Goal: Navigation & Orientation: Find specific page/section

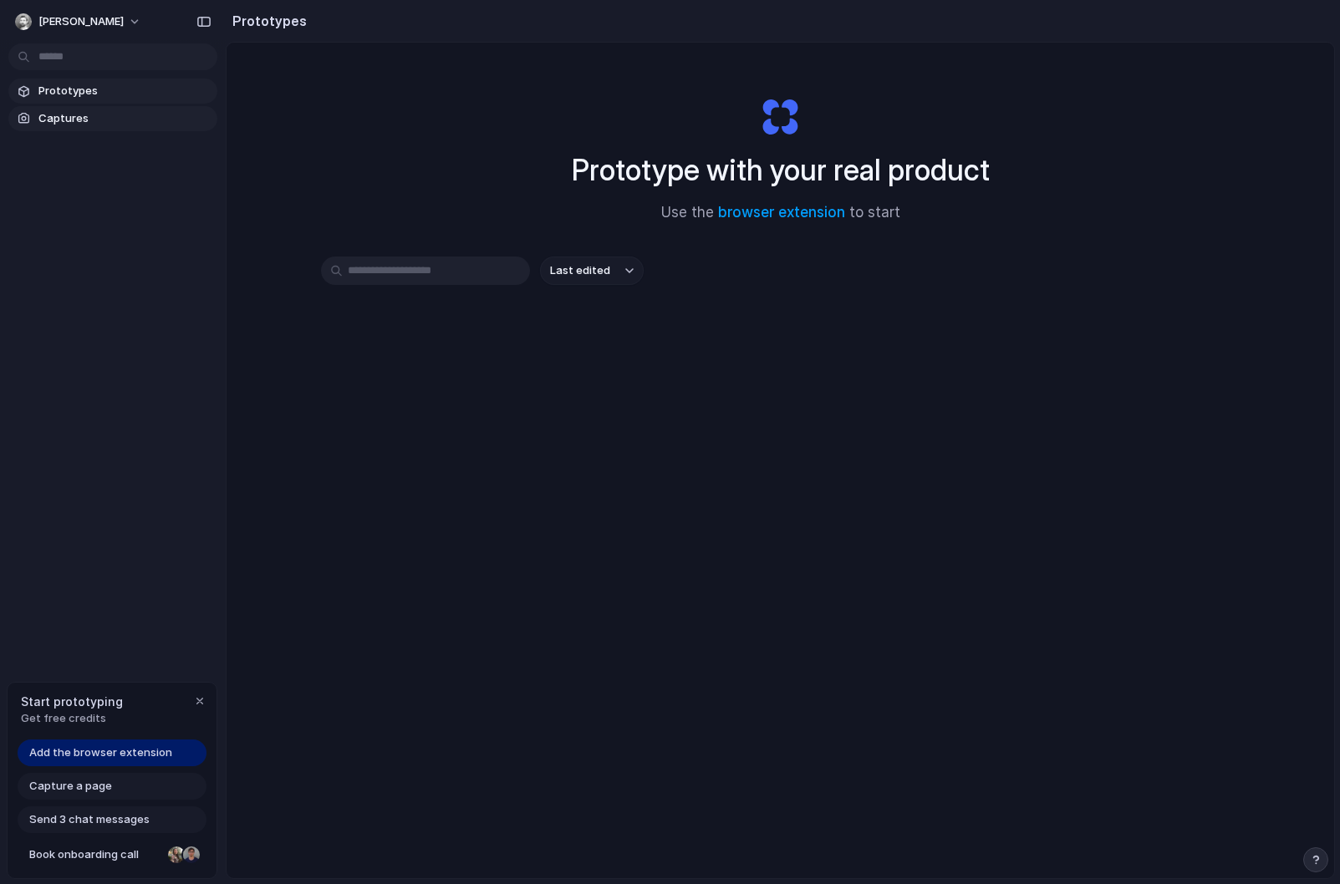
click at [69, 129] on link "Captures" at bounding box center [112, 118] width 209 height 25
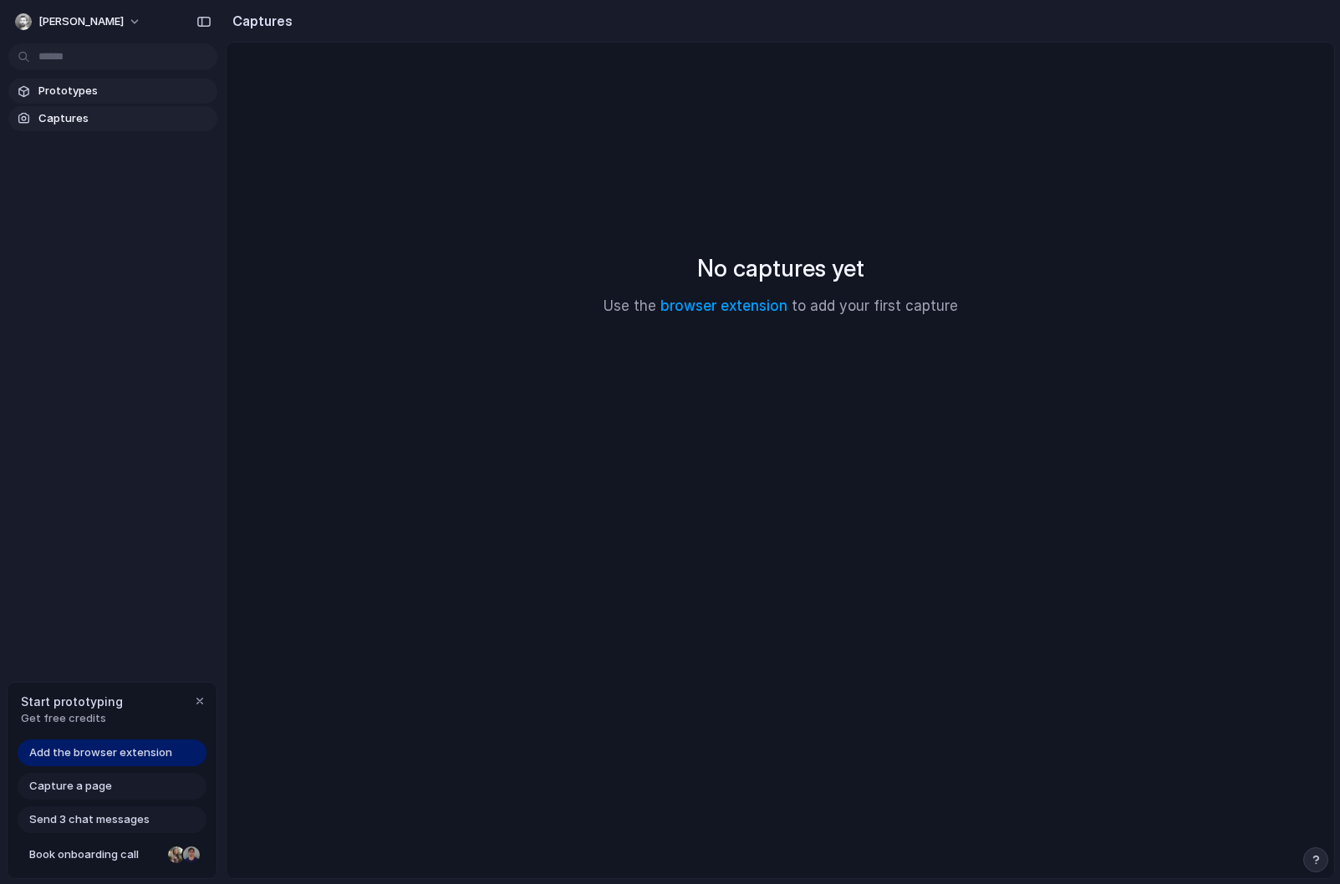
click at [77, 94] on span "Prototypes" at bounding box center [124, 91] width 172 height 17
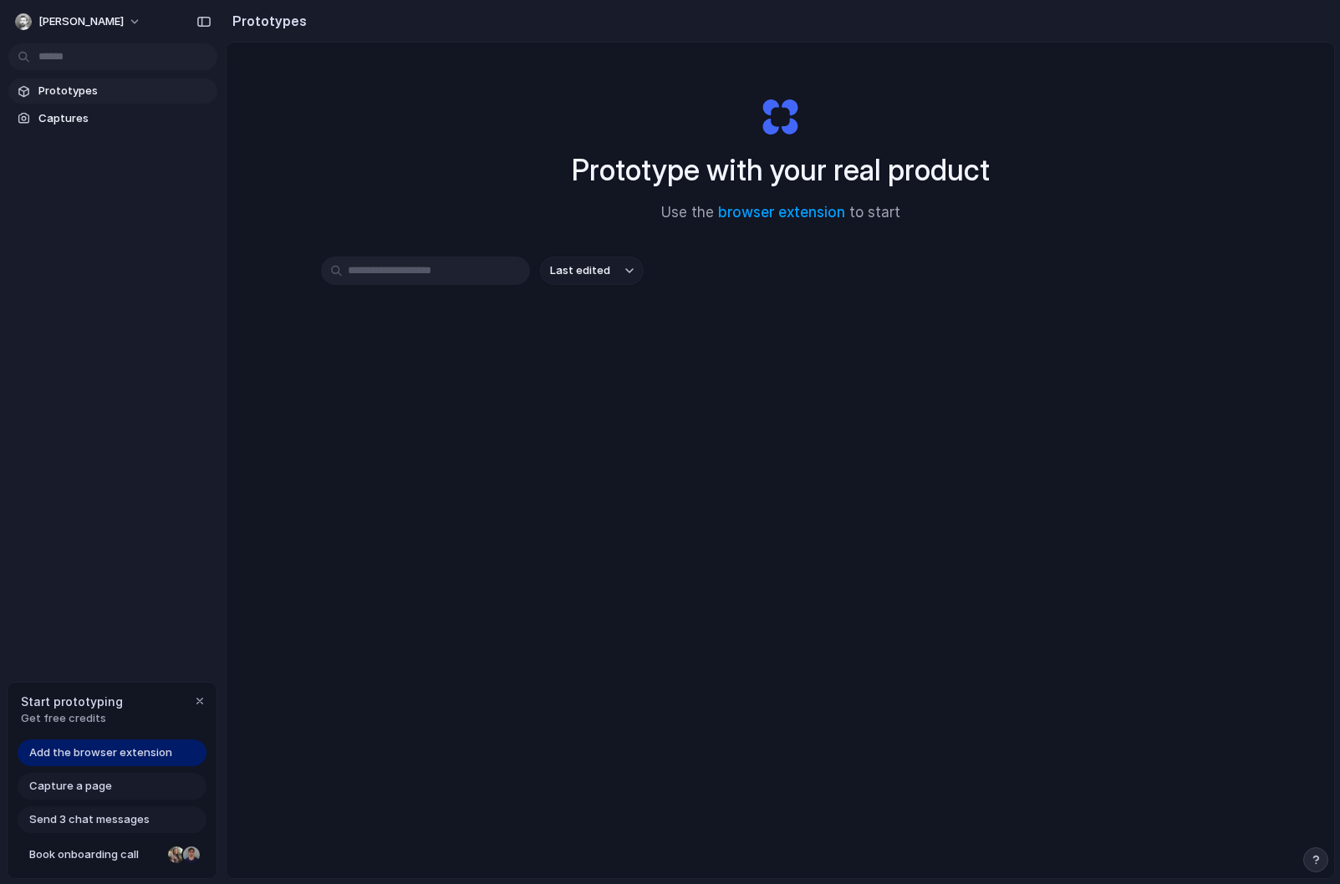
click at [614, 262] on button "Last edited" at bounding box center [592, 271] width 104 height 28
click at [590, 224] on div "Last edited Last created Alphabetical" at bounding box center [670, 442] width 1340 height 884
